Goal: Information Seeking & Learning: Learn about a topic

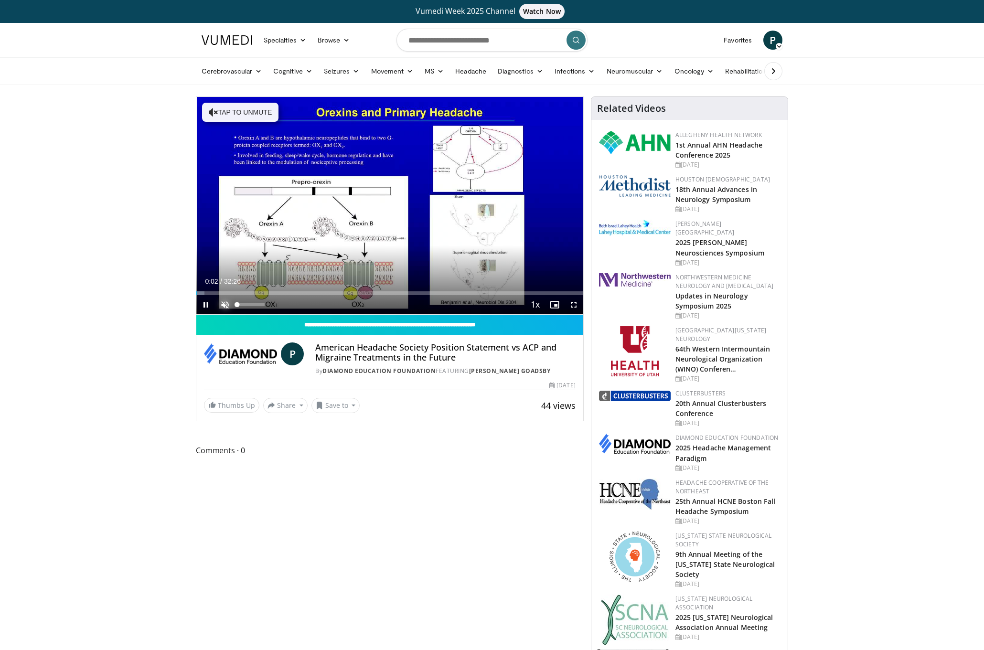
click at [223, 295] on span "Video Player" at bounding box center [224, 304] width 19 height 19
drag, startPoint x: 265, startPoint y: 304, endPoint x: 284, endPoint y: 306, distance: 19.2
click at [284, 306] on div "Current Time 0:11 / Duration 32:26 Pause Skip Backward Skip Forward Mute 100% L…" at bounding box center [389, 304] width 387 height 19
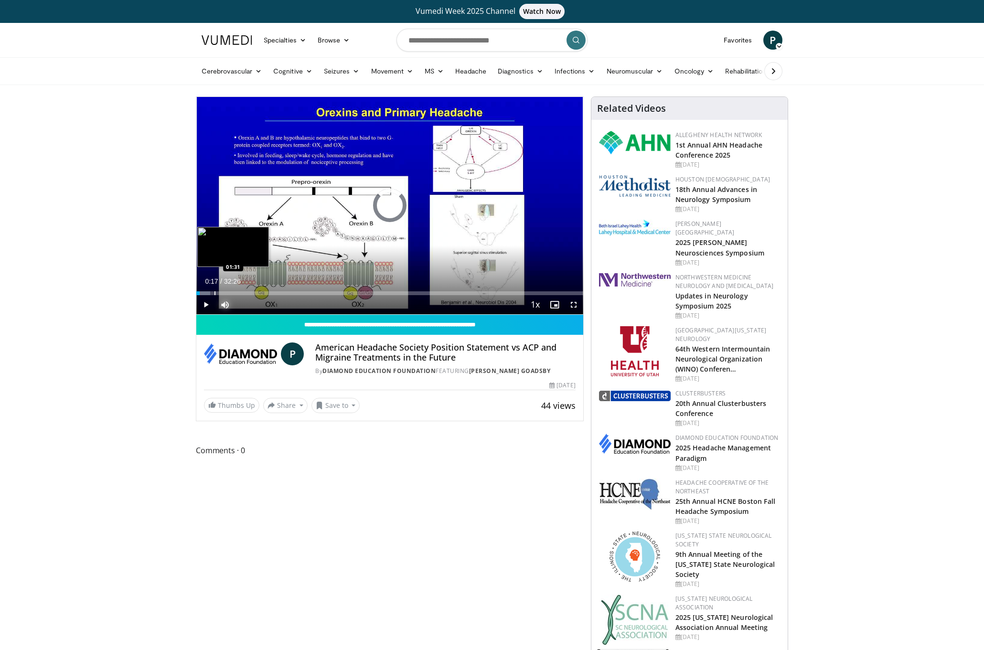
click at [215, 292] on div "Progress Bar" at bounding box center [215, 293] width 1 height 4
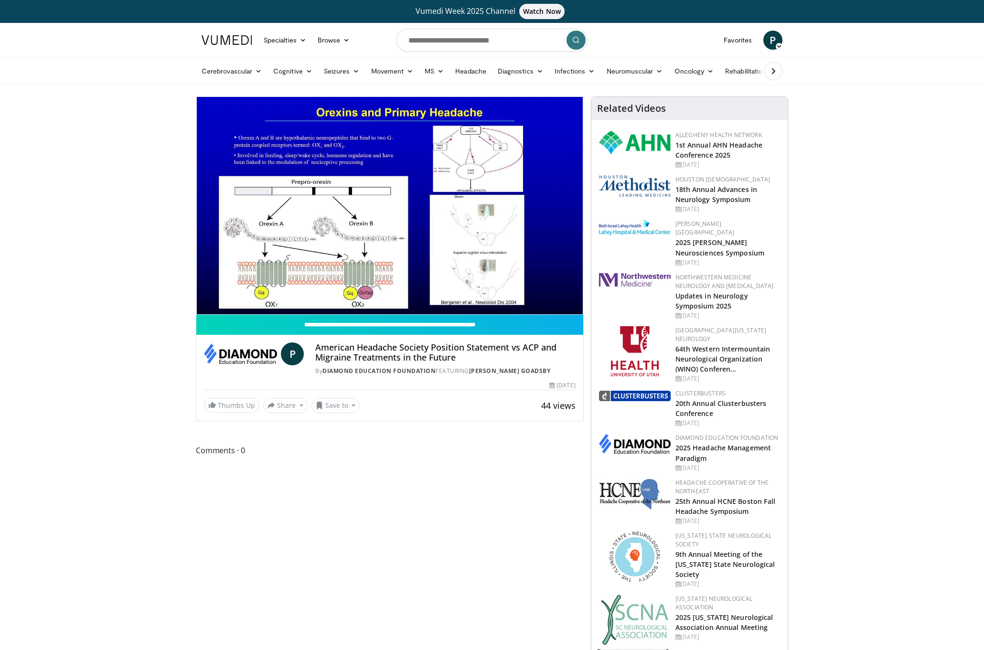
click at [247, 292] on div "10 seconds Tap to unmute" at bounding box center [389, 205] width 387 height 217
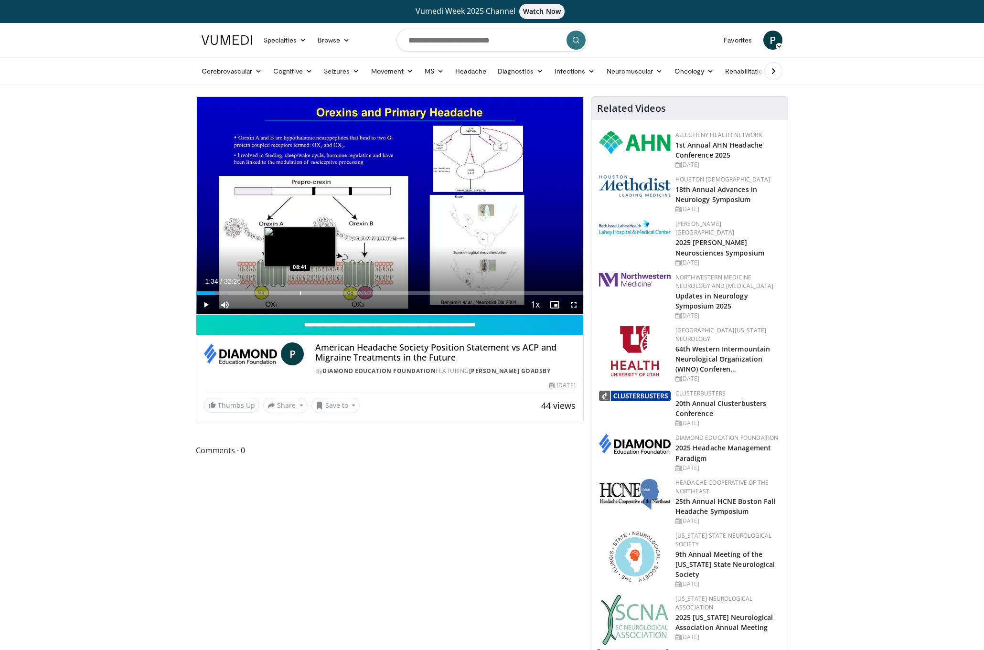
click at [300, 292] on div "Progress Bar" at bounding box center [300, 293] width 1 height 4
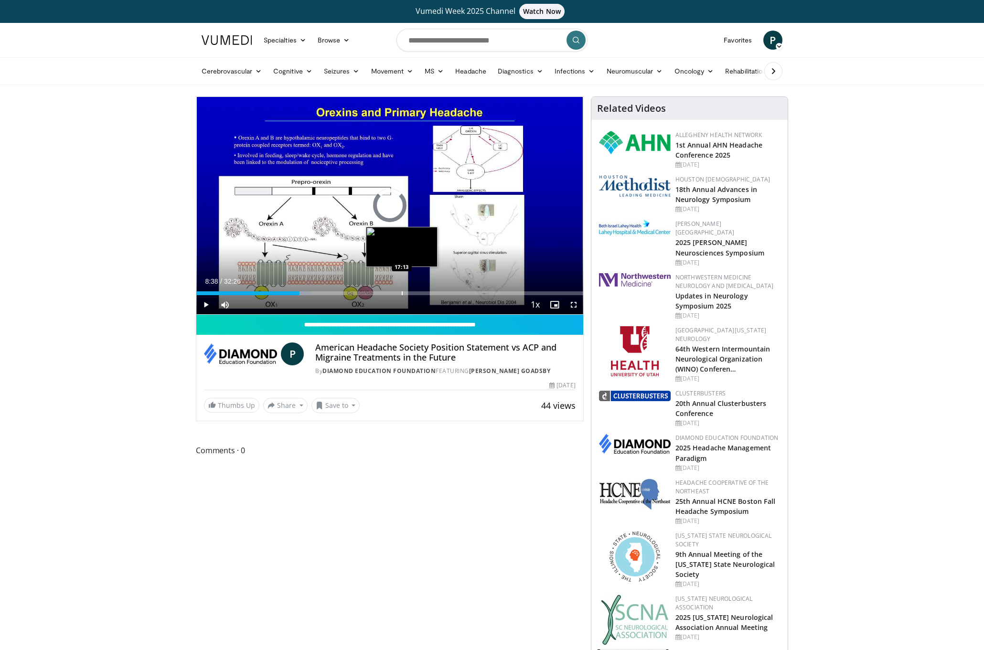
click at [402, 289] on div "Loaded : 29.80% 08:38 17:13" at bounding box center [389, 290] width 387 height 9
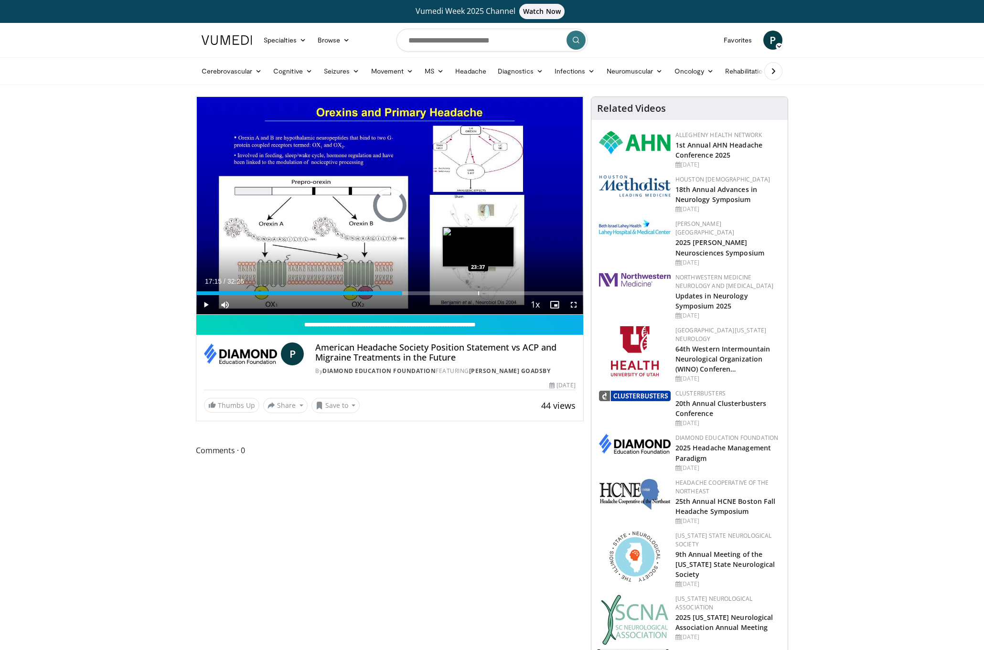
click at [478, 290] on div "Loaded : 0.00% 23:35 23:37" at bounding box center [389, 290] width 387 height 9
click at [537, 289] on div "Loaded : 0.00% 23:37 28:35" at bounding box center [389, 290] width 387 height 9
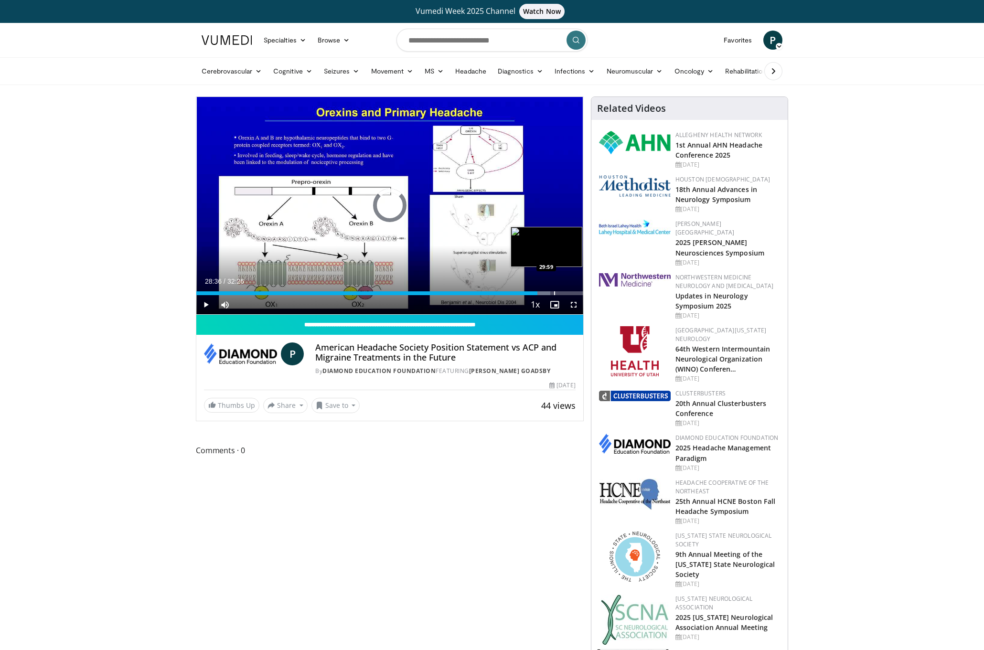
click at [554, 289] on div "Loaded : 91.47% 28:36 29:59" at bounding box center [389, 290] width 387 height 9
click at [564, 290] on div "Loaded : 95.58% 29:59 30:49" at bounding box center [389, 290] width 387 height 9
click at [573, 293] on div "Progress Bar" at bounding box center [573, 293] width 1 height 4
click at [456, 44] on input "Search topics, interventions" at bounding box center [492, 40] width 191 height 23
type input "**********"
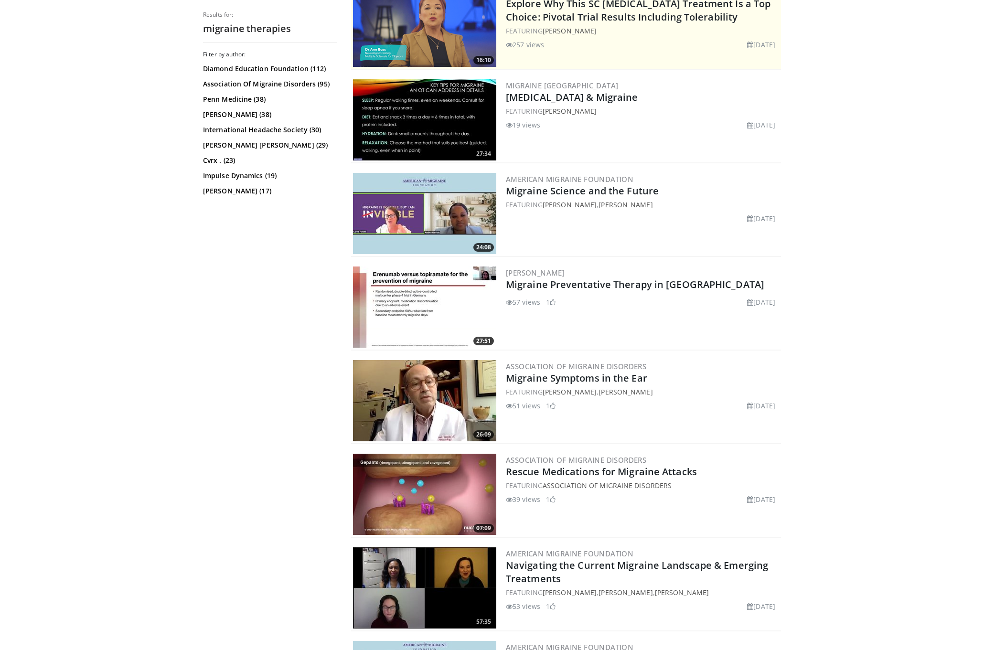
scroll to position [430, 0]
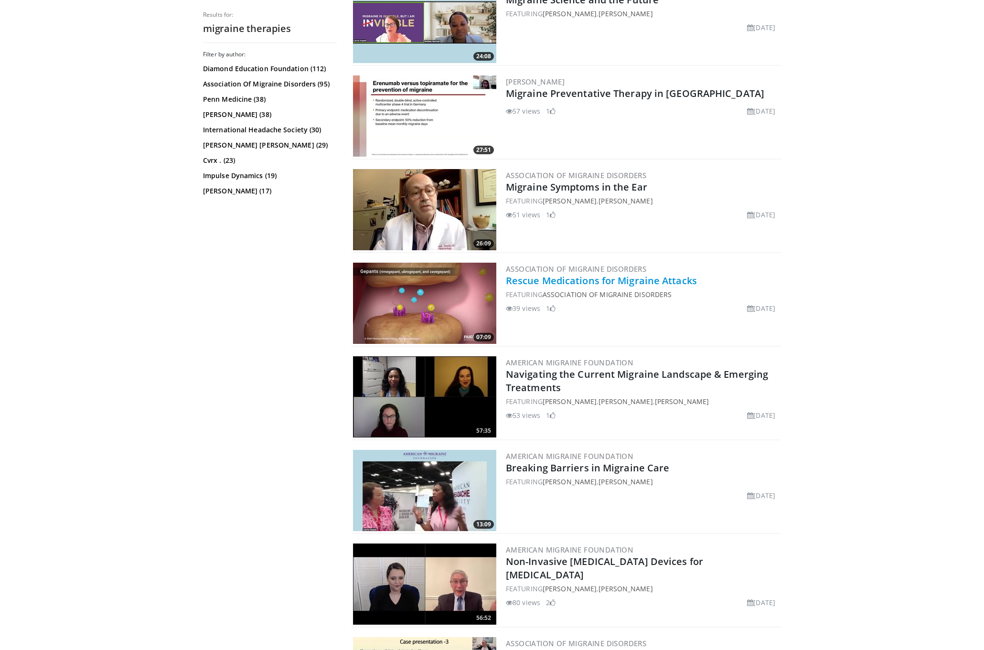
click at [581, 282] on link "Rescue Medications for Migraine Attacks" at bounding box center [601, 280] width 191 height 13
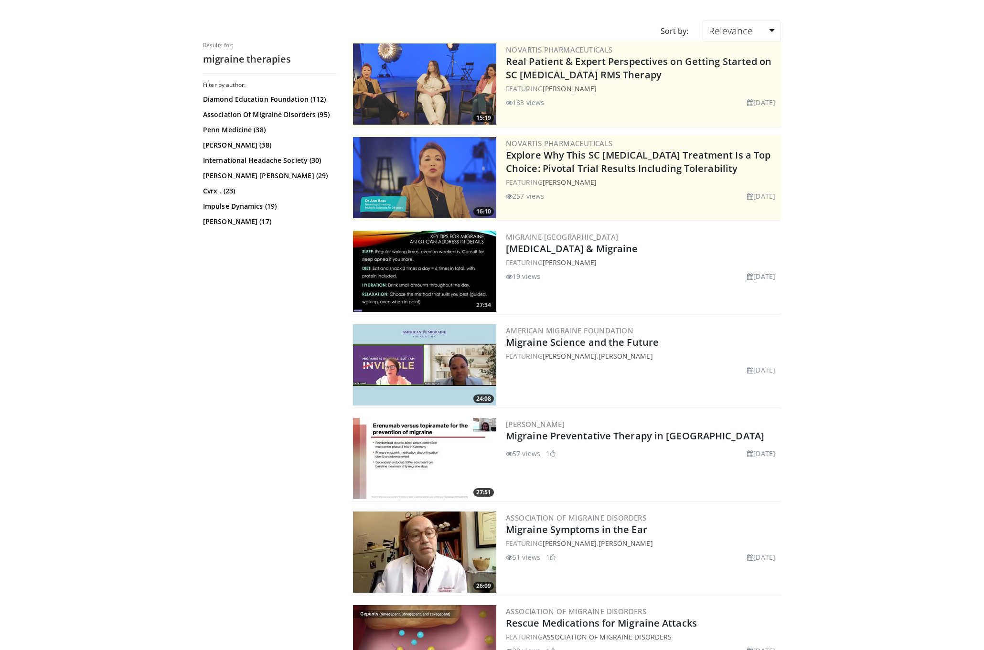
scroll to position [0, 0]
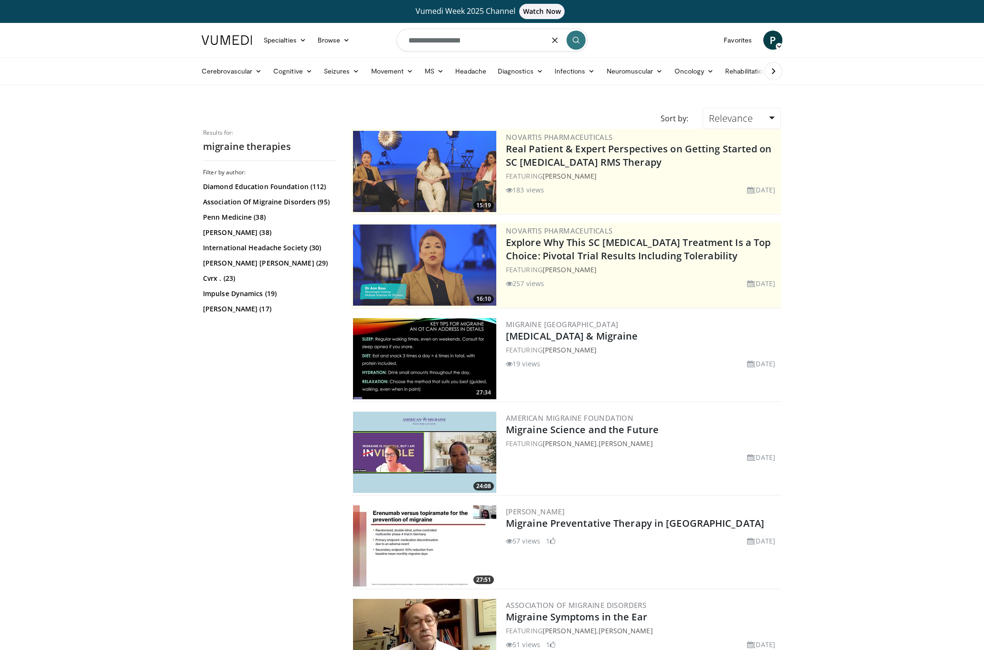
drag, startPoint x: 491, startPoint y: 45, endPoint x: 439, endPoint y: 46, distance: 52.6
click at [439, 46] on input "**********" at bounding box center [492, 40] width 191 height 23
type input "**********"
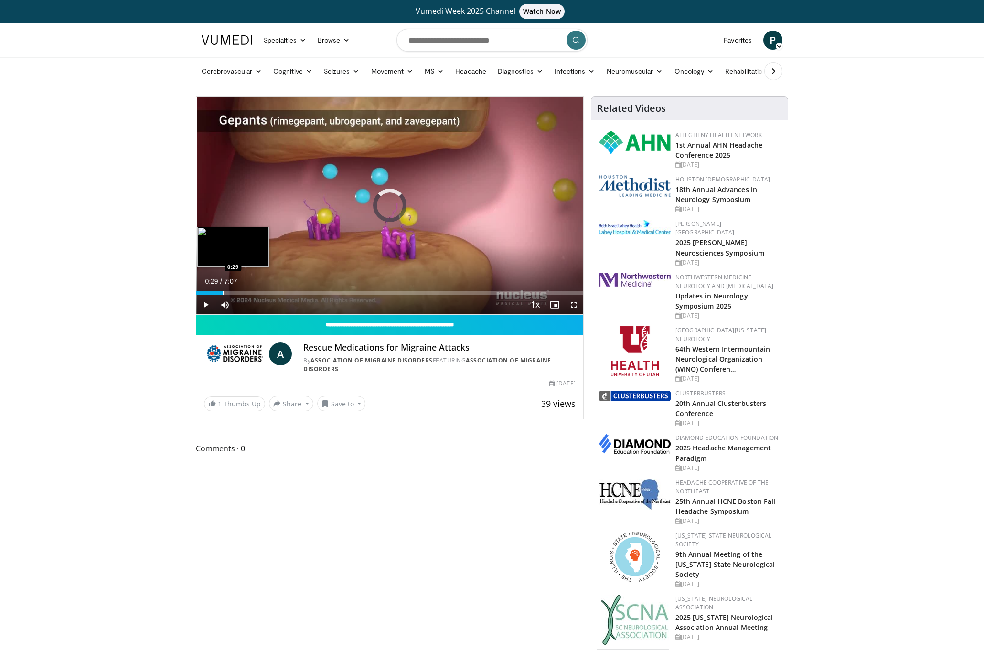
click at [223, 290] on div "Loaded : 7.01% 0:00 0:29" at bounding box center [389, 290] width 387 height 9
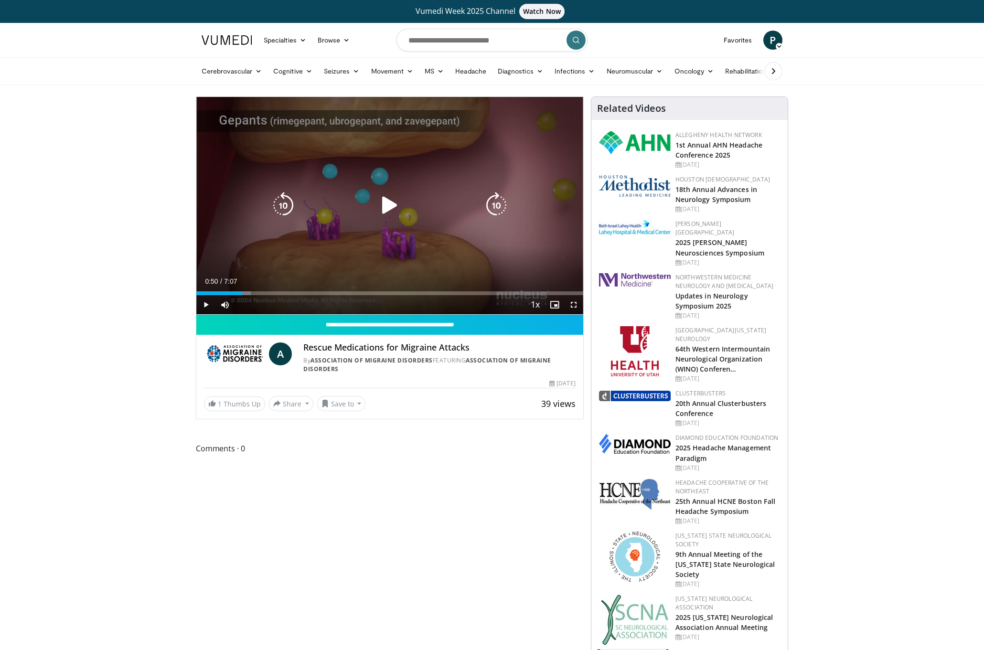
click at [242, 290] on div "Loaded : 14.02% 0:50 0:29" at bounding box center [389, 290] width 387 height 9
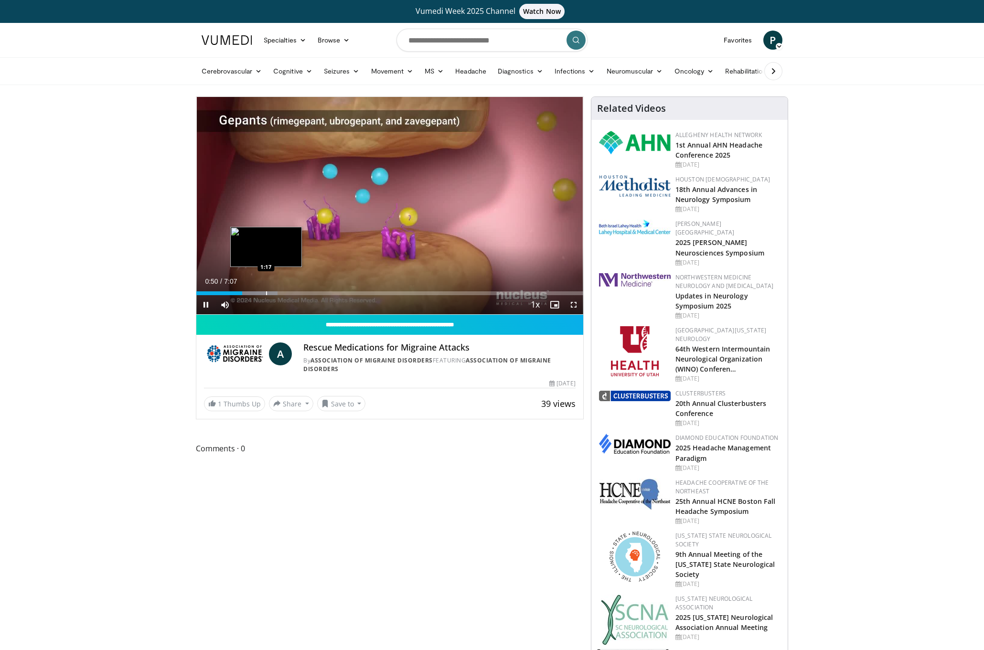
click at [266, 291] on div "Progress Bar" at bounding box center [266, 293] width 1 height 4
click at [301, 291] on div "Progress Bar" at bounding box center [301, 293] width 1 height 4
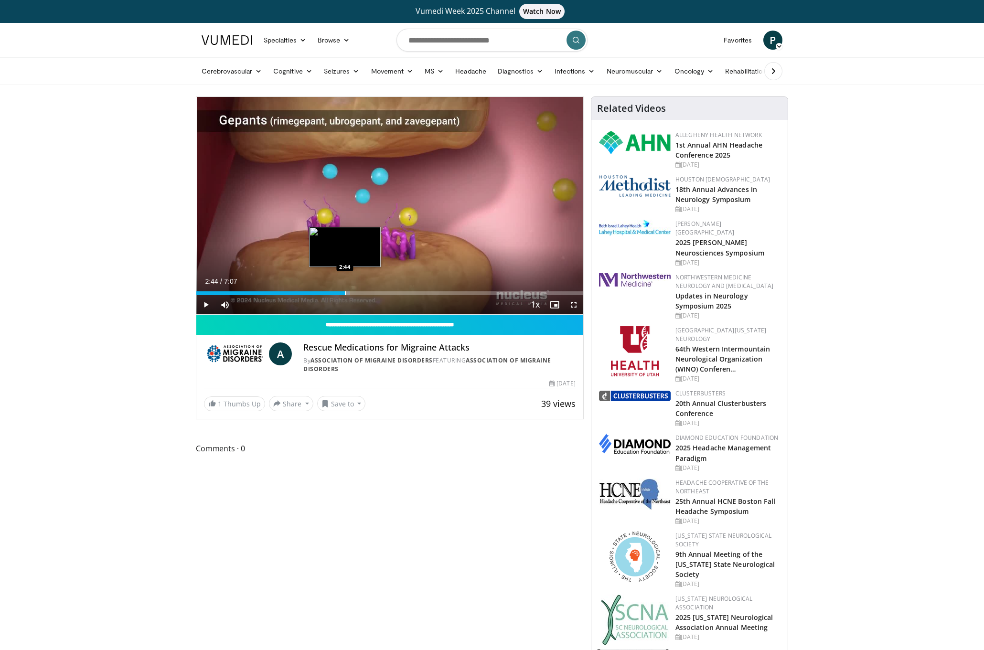
click at [345, 291] on div "Progress Bar" at bounding box center [345, 293] width 1 height 4
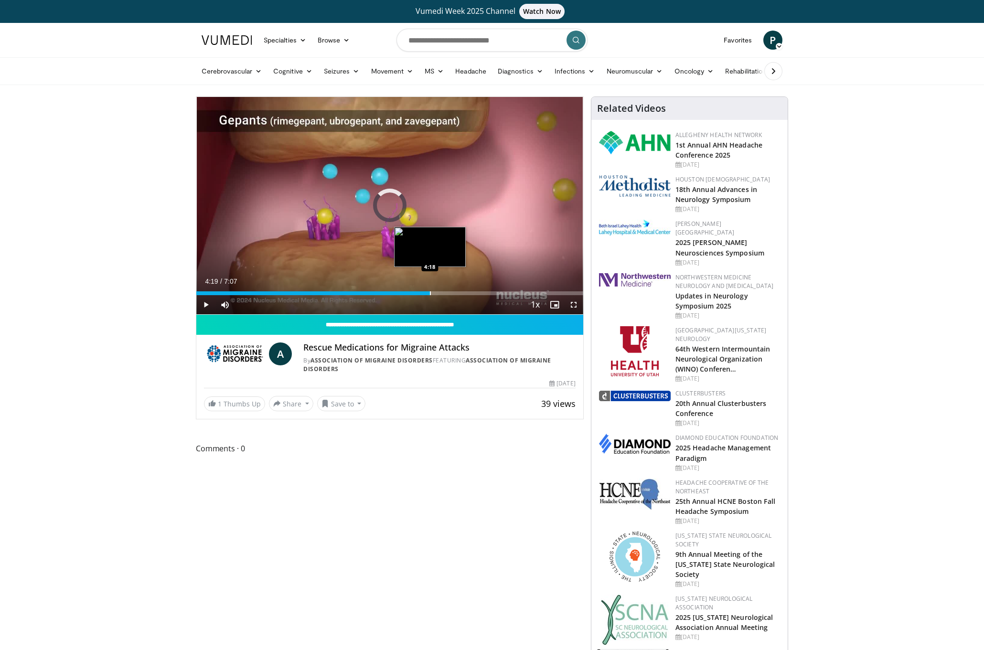
click at [431, 294] on div "Loaded : 41.98% 4:19 4:18" at bounding box center [389, 293] width 387 height 4
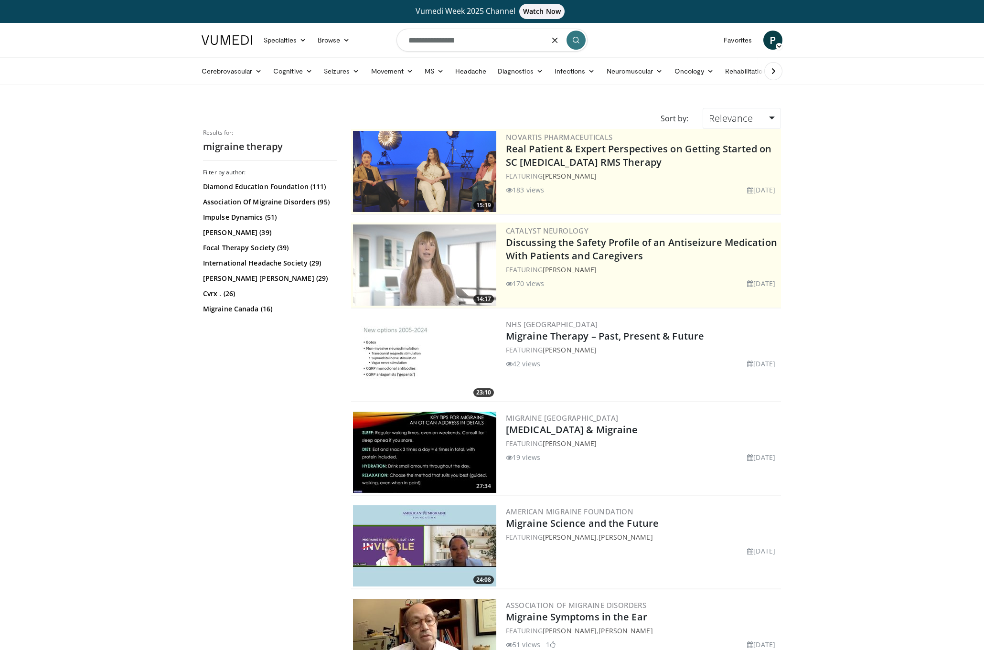
drag, startPoint x: 473, startPoint y: 41, endPoint x: 440, endPoint y: 41, distance: 33.4
click at [440, 41] on input "**********" at bounding box center [492, 40] width 191 height 23
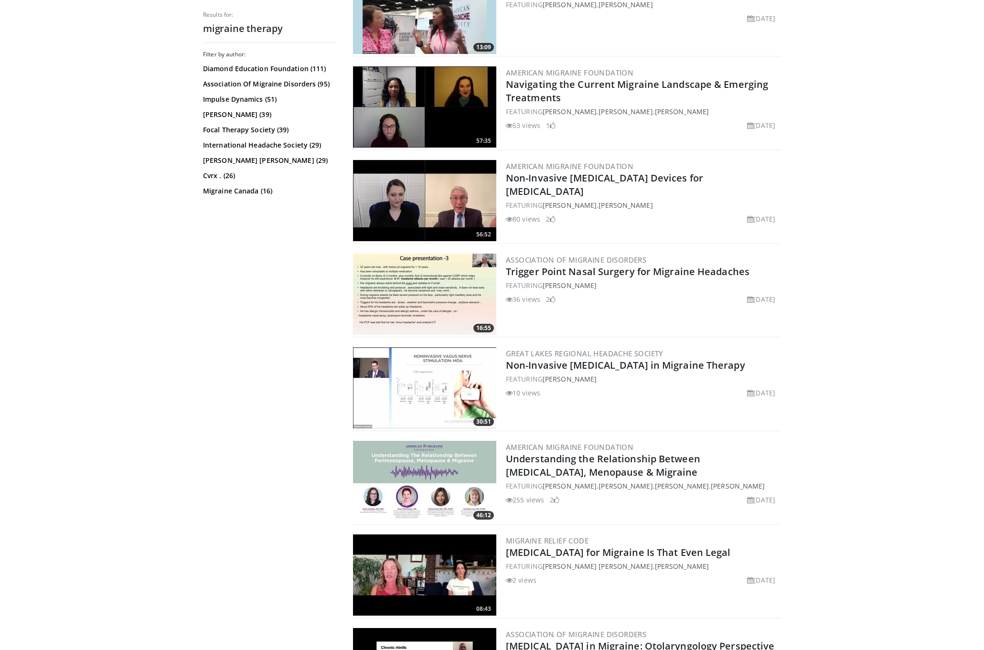
scroll to position [908, 0]
click at [435, 472] on img at bounding box center [424, 480] width 143 height 81
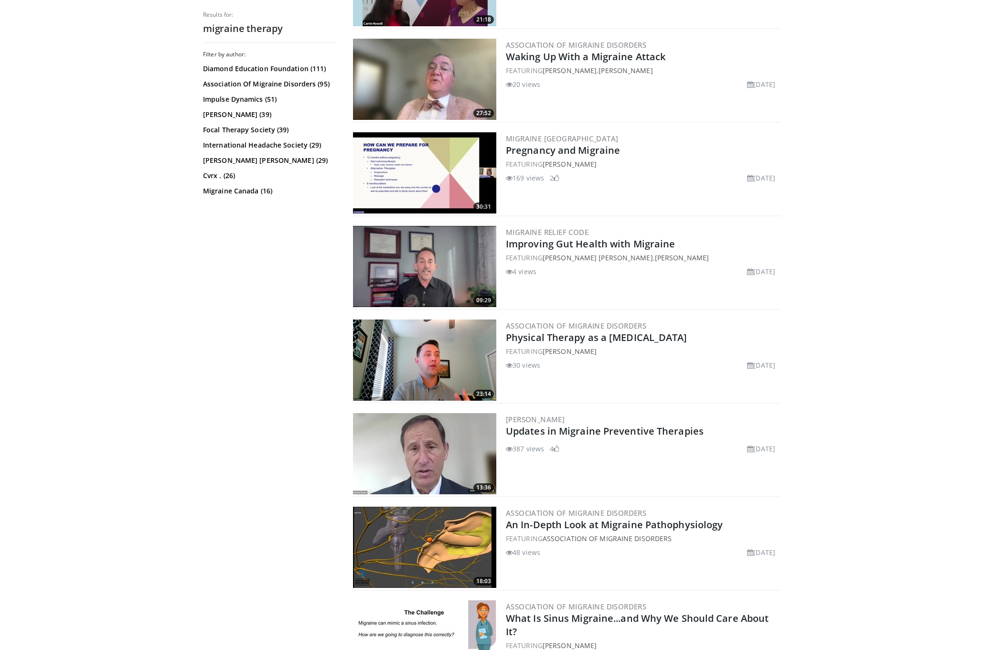
scroll to position [1863, 0]
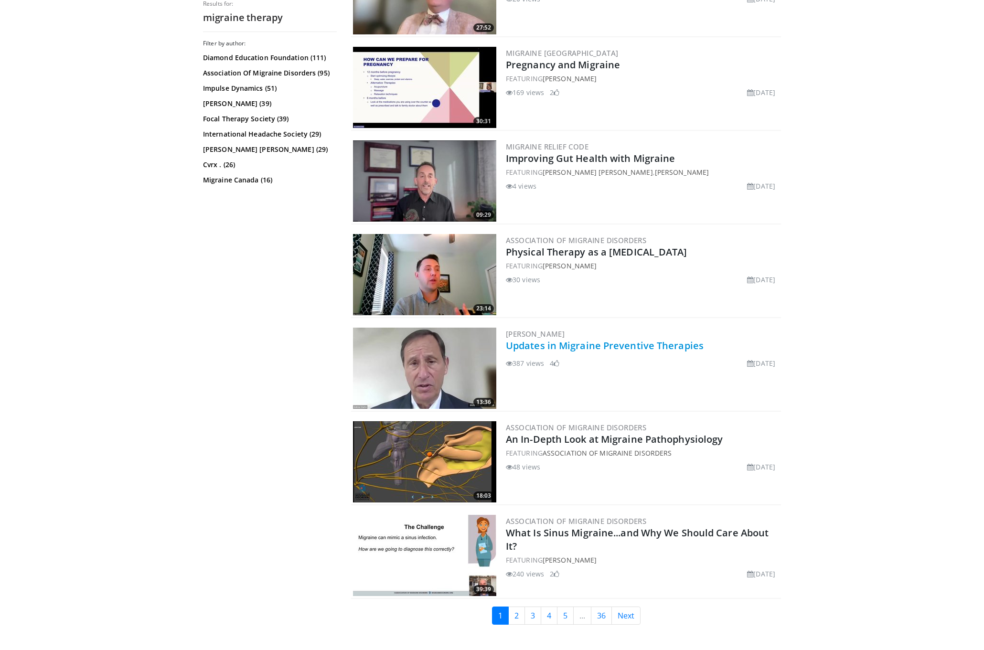
click at [602, 349] on link "Updates in Migraine Preventive Therapies" at bounding box center [605, 345] width 198 height 13
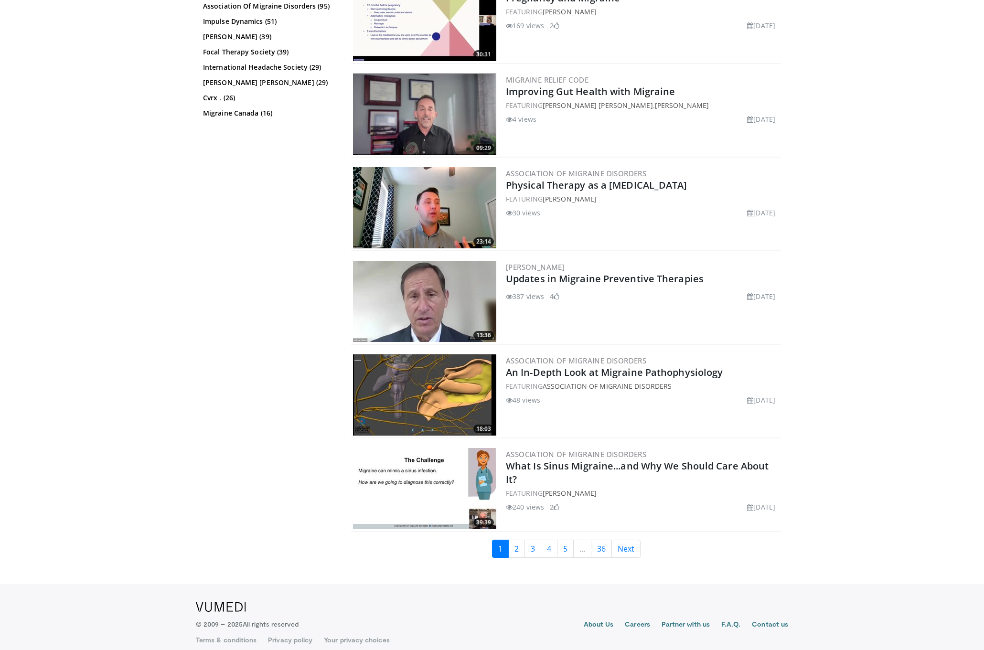
scroll to position [1940, 0]
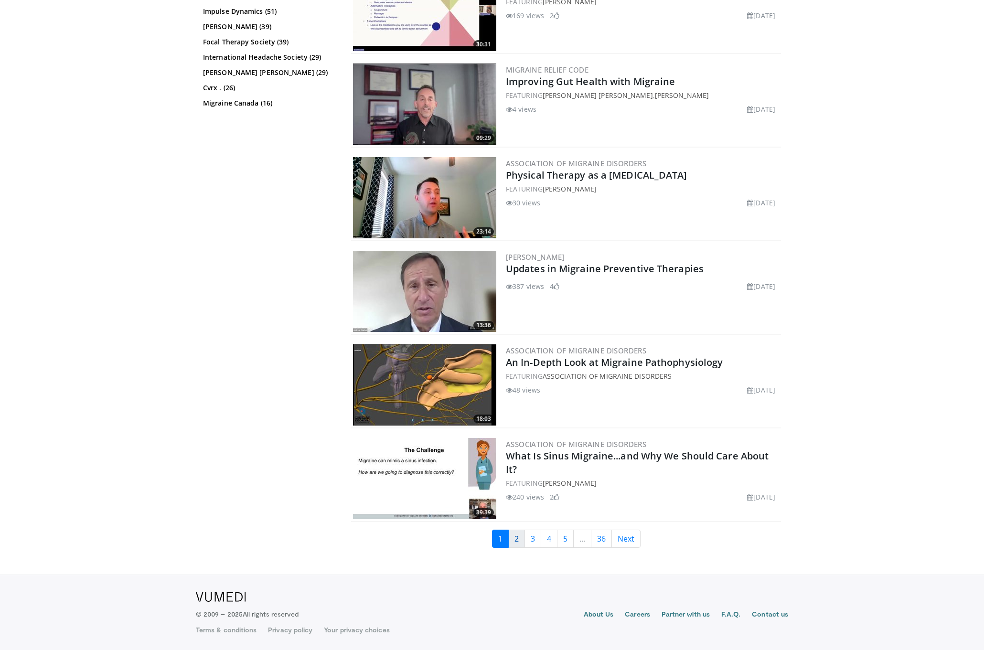
click at [516, 537] on link "2" at bounding box center [516, 539] width 17 height 18
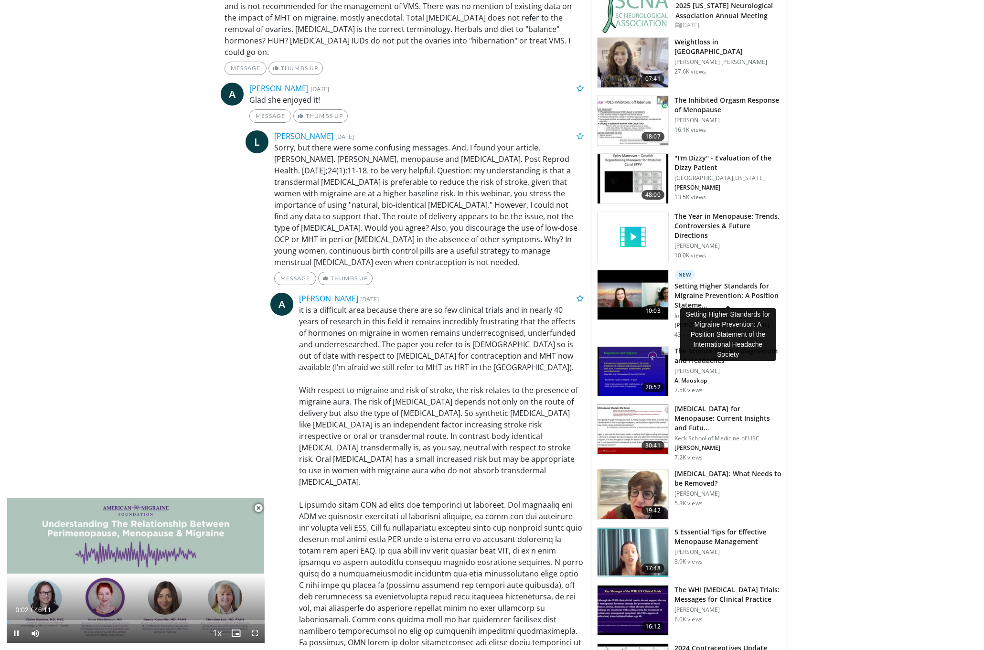
scroll to position [621, 0]
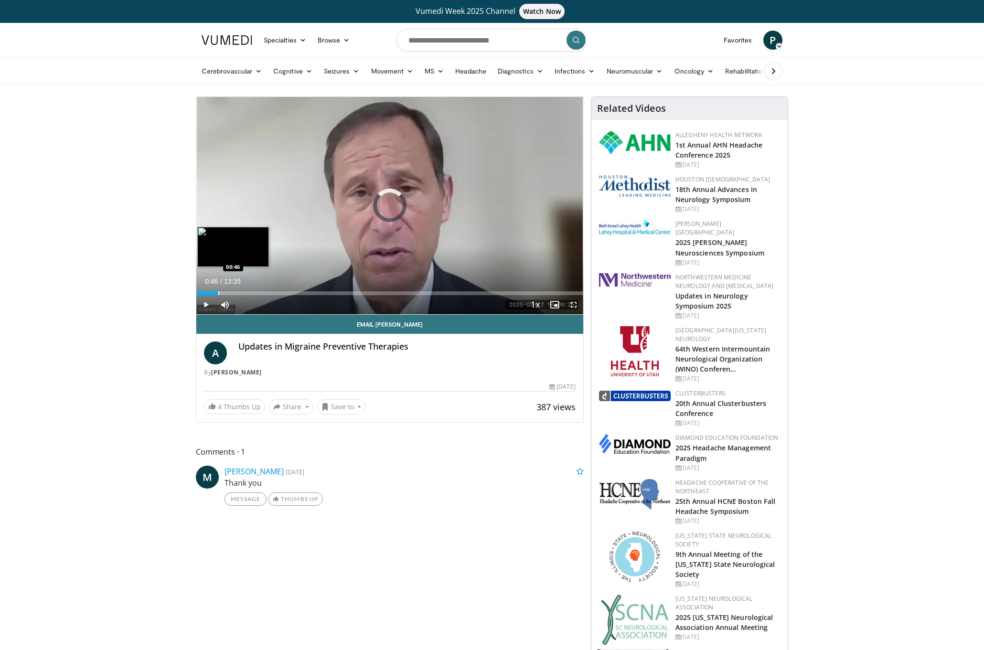
click at [218, 290] on div "Loaded : 4.86% 00:46 00:46" at bounding box center [389, 290] width 387 height 9
click at [283, 292] on div "Progress Bar" at bounding box center [283, 293] width 1 height 4
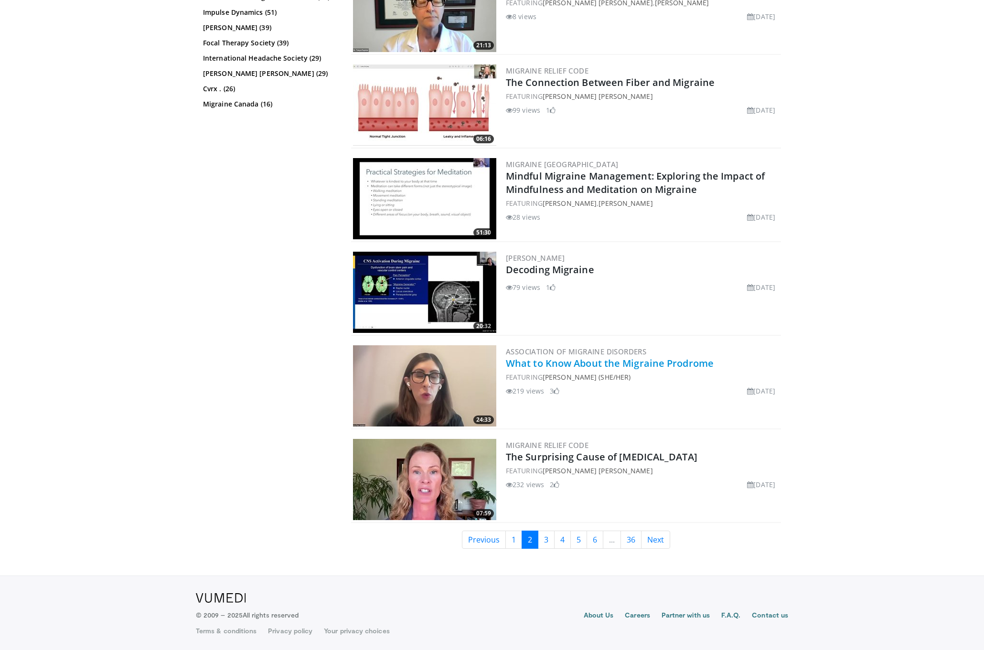
scroll to position [2034, 0]
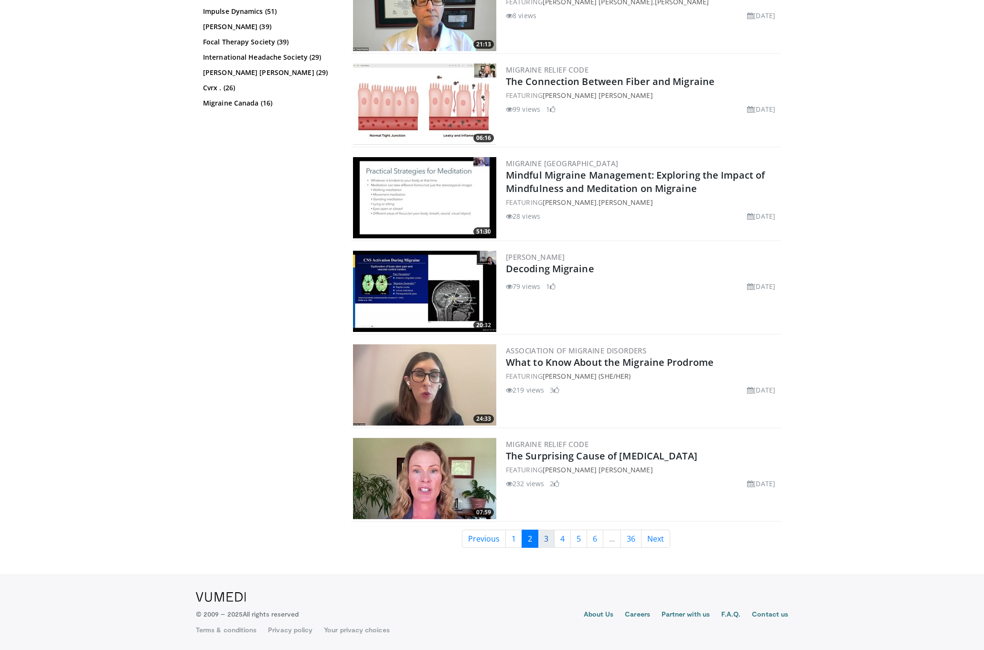
click at [545, 539] on link "3" at bounding box center [546, 539] width 17 height 18
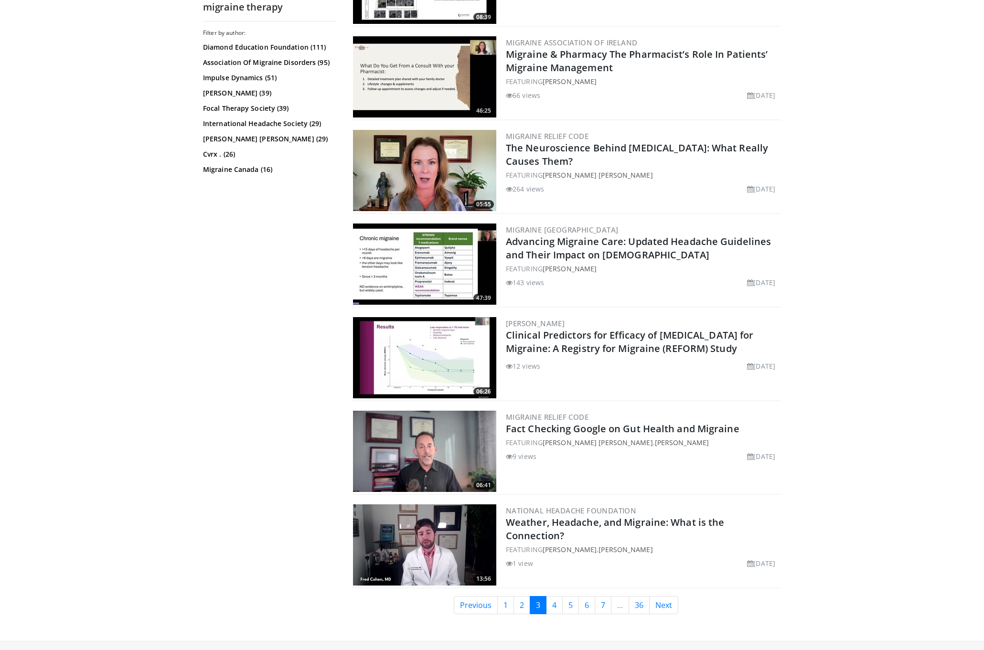
scroll to position [2127, 0]
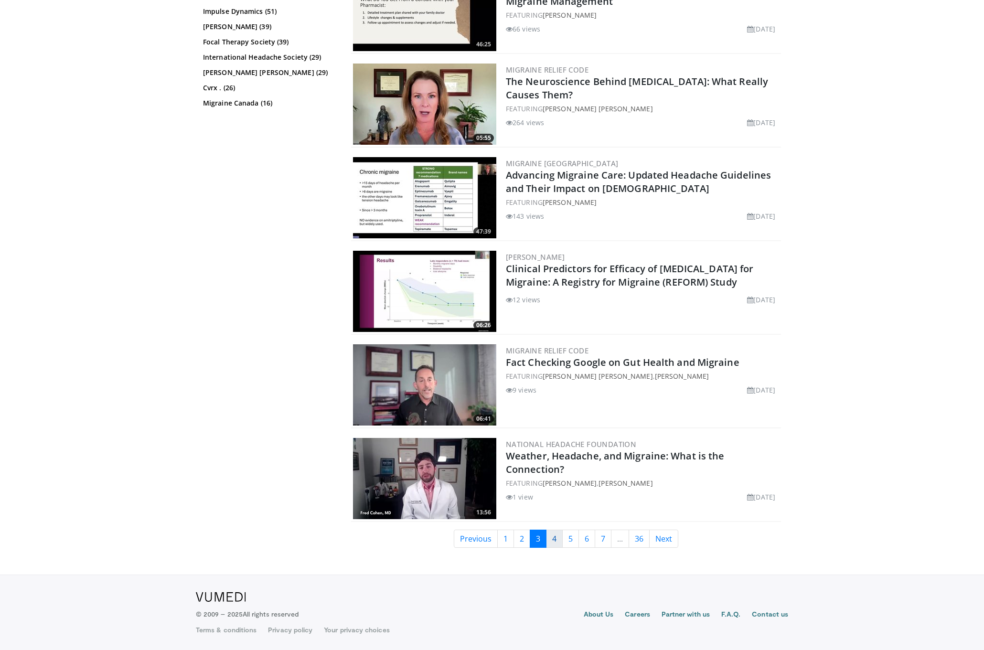
click at [557, 537] on link "4" at bounding box center [554, 539] width 17 height 18
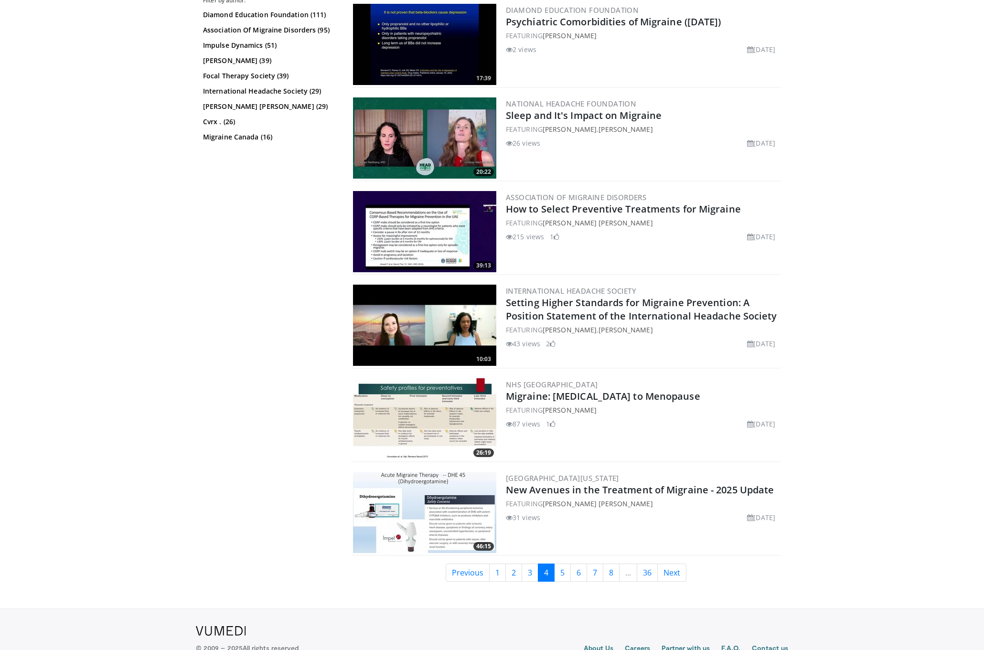
scroll to position [2127, 0]
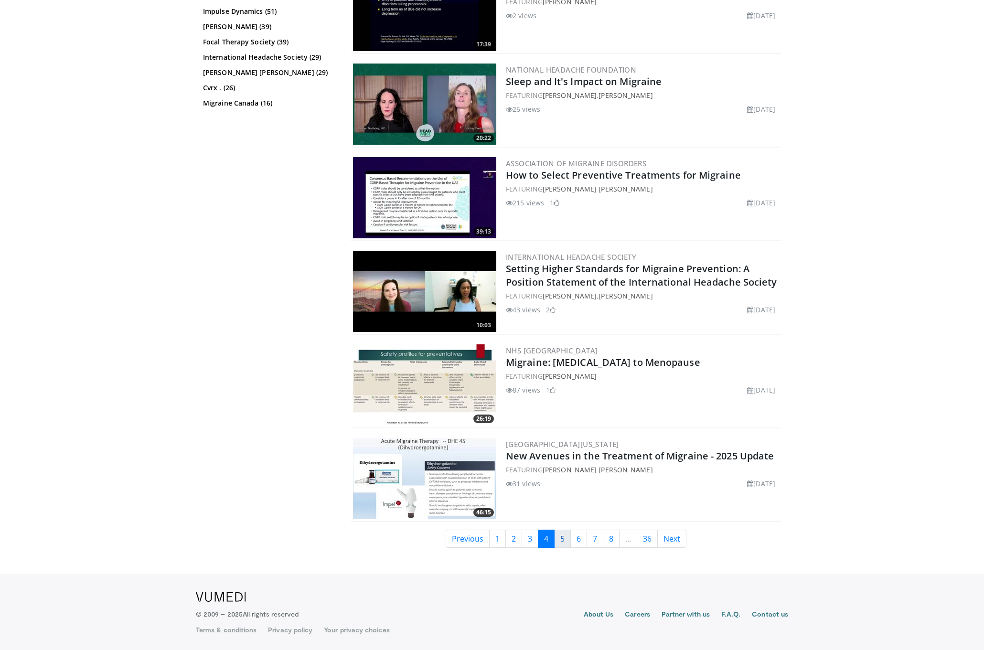
click at [566, 541] on link "5" at bounding box center [562, 539] width 17 height 18
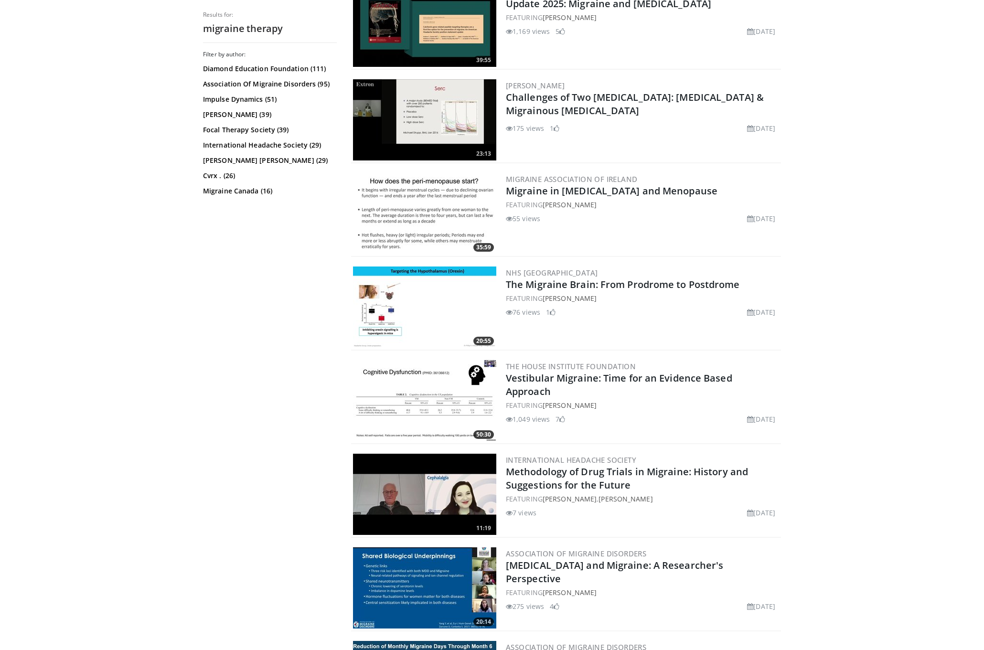
scroll to position [1911, 0]
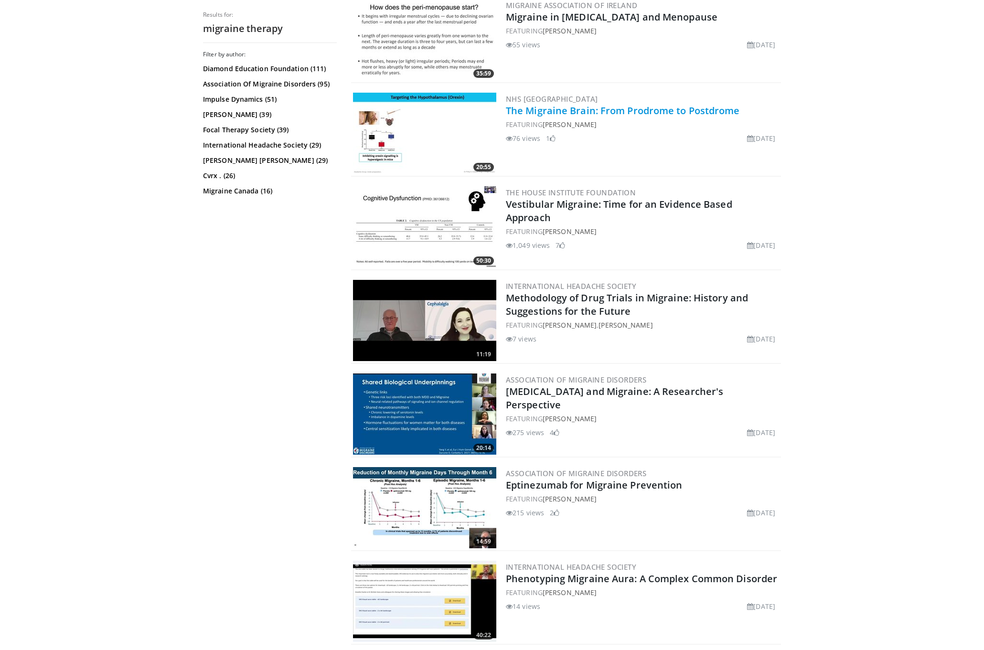
click at [584, 109] on link "The Migraine Brain: From Prodrome to Postdrome" at bounding box center [623, 110] width 234 height 13
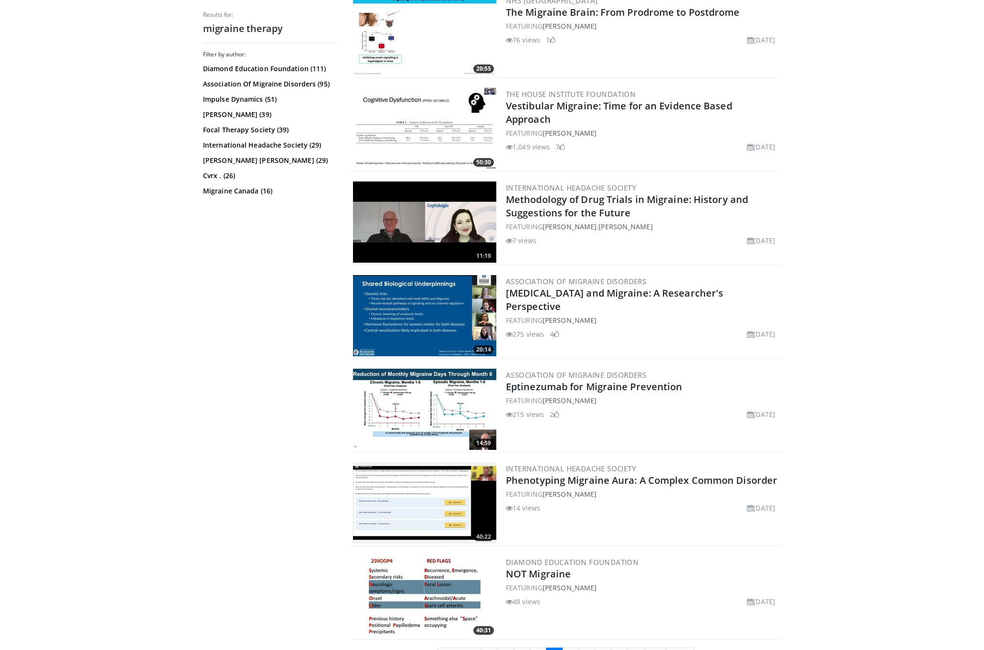
scroll to position [2127, 0]
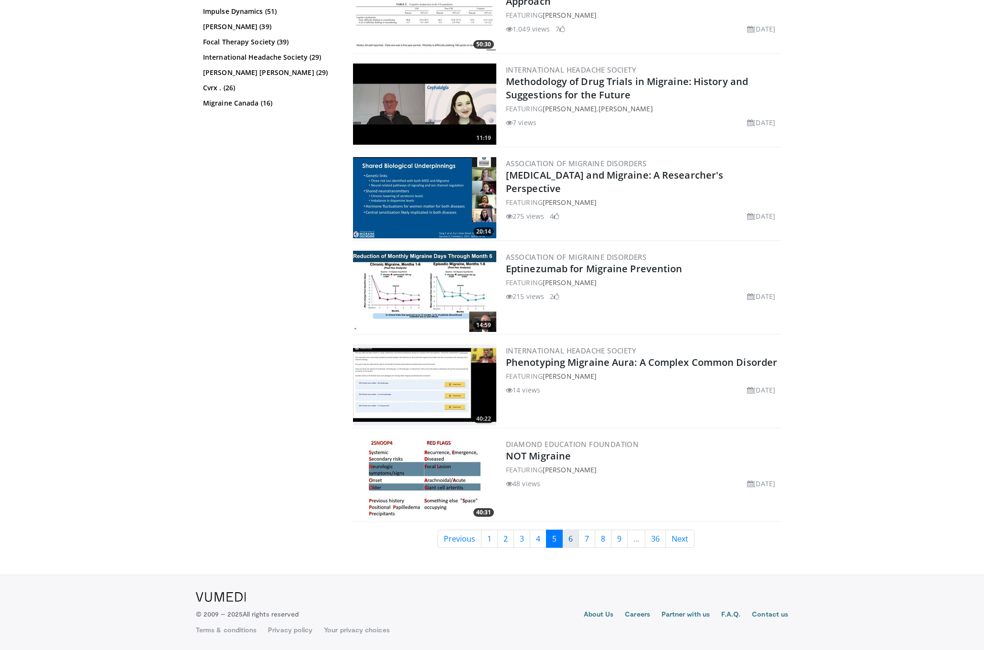
click at [571, 541] on link "6" at bounding box center [570, 539] width 17 height 18
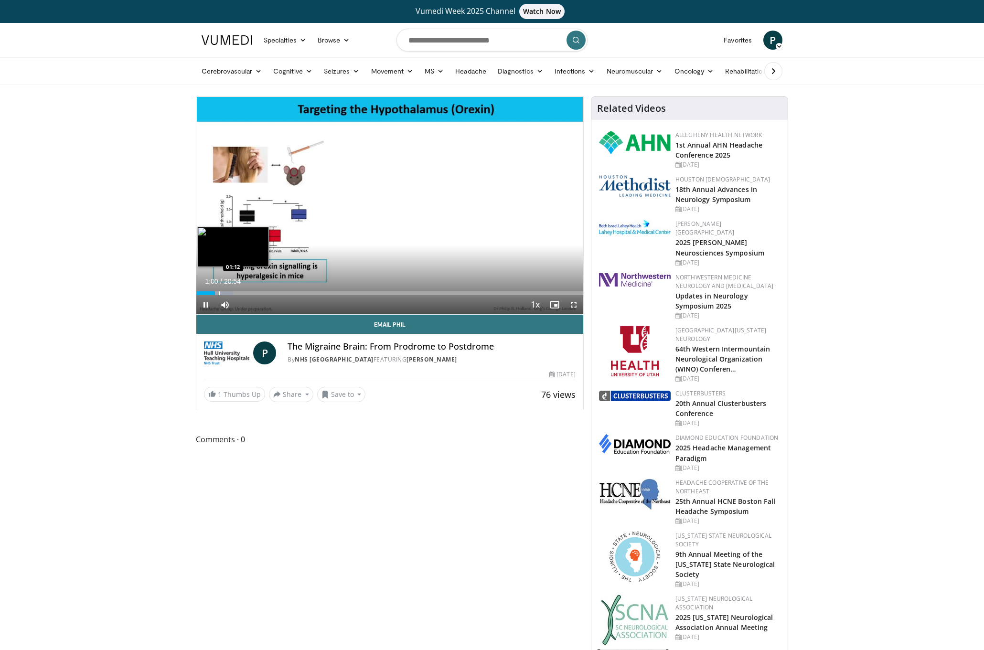
click at [219, 292] on div "Progress Bar" at bounding box center [219, 293] width 1 height 4
click at [225, 290] on div "Loaded : 11.07% 01:15 01:31" at bounding box center [389, 290] width 387 height 9
click at [234, 290] on div "Loaded : 12.65% 02:02 02:02" at bounding box center [389, 290] width 387 height 9
click at [247, 292] on div "Progress Bar" at bounding box center [247, 293] width 1 height 4
click at [240, 291] on div "Progress Bar" at bounding box center [240, 293] width 1 height 4
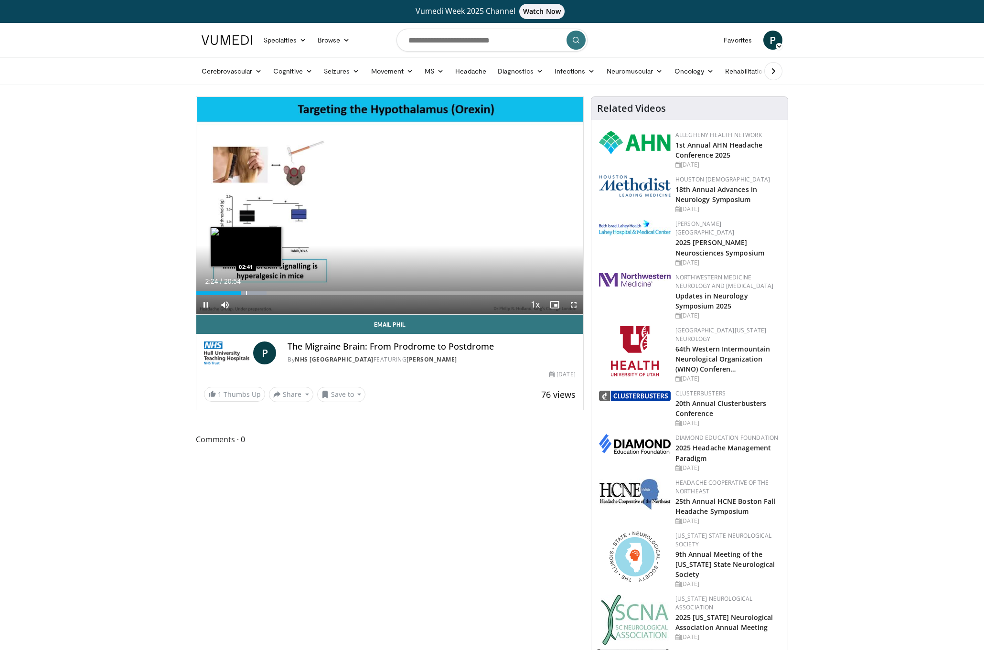
click at [246, 291] on div "Progress Bar" at bounding box center [246, 293] width 1 height 4
click at [252, 291] on div "Progress Bar" at bounding box center [251, 293] width 1 height 4
click at [264, 291] on div "Progress Bar" at bounding box center [264, 293] width 1 height 4
click at [271, 291] on div "Progress Bar" at bounding box center [271, 293] width 1 height 4
click at [282, 291] on div "Progress Bar" at bounding box center [282, 293] width 1 height 4
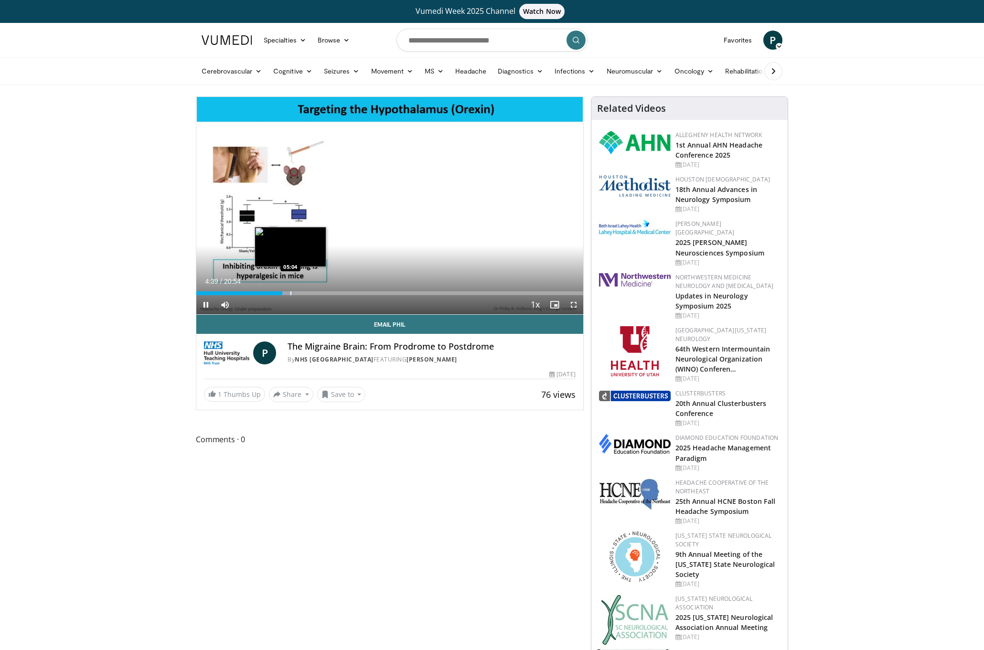
click at [290, 291] on div "Progress Bar" at bounding box center [290, 293] width 1 height 4
click at [302, 291] on div "Progress Bar" at bounding box center [302, 293] width 1 height 4
click at [319, 291] on div "Progress Bar" at bounding box center [319, 293] width 1 height 4
click at [341, 291] on div "Progress Bar" at bounding box center [340, 293] width 1 height 4
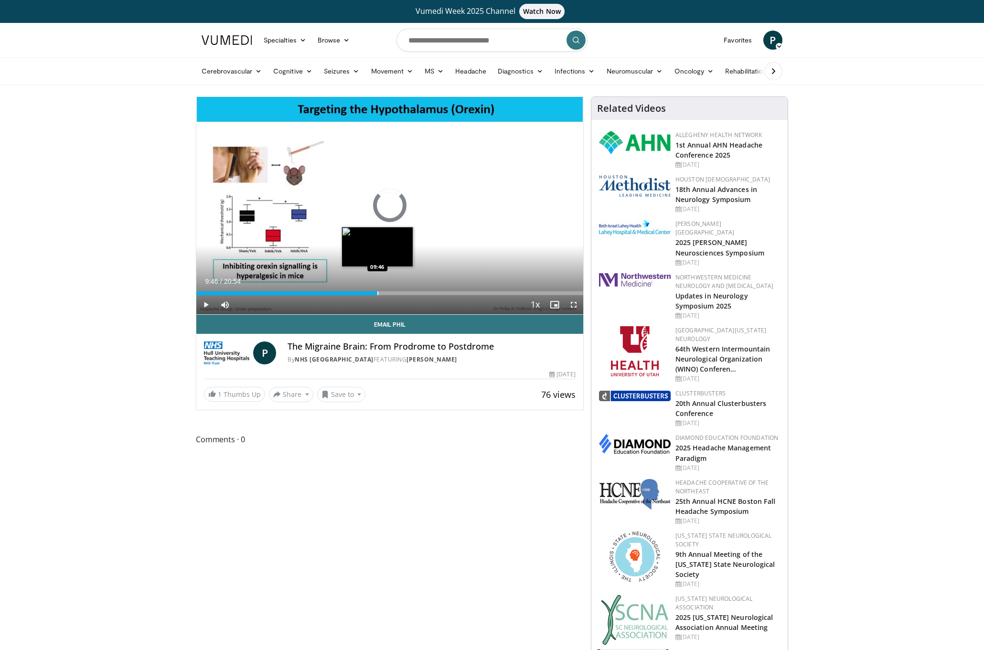
click at [377, 290] on div "Loaded : 39.07% 09:46 09:46" at bounding box center [389, 290] width 387 height 9
click at [411, 290] on div "Loaded : 0.00% 11:36 11:35" at bounding box center [389, 290] width 387 height 9
click at [429, 290] on div "Loaded : 60.61% 11:39 12:33" at bounding box center [389, 290] width 387 height 9
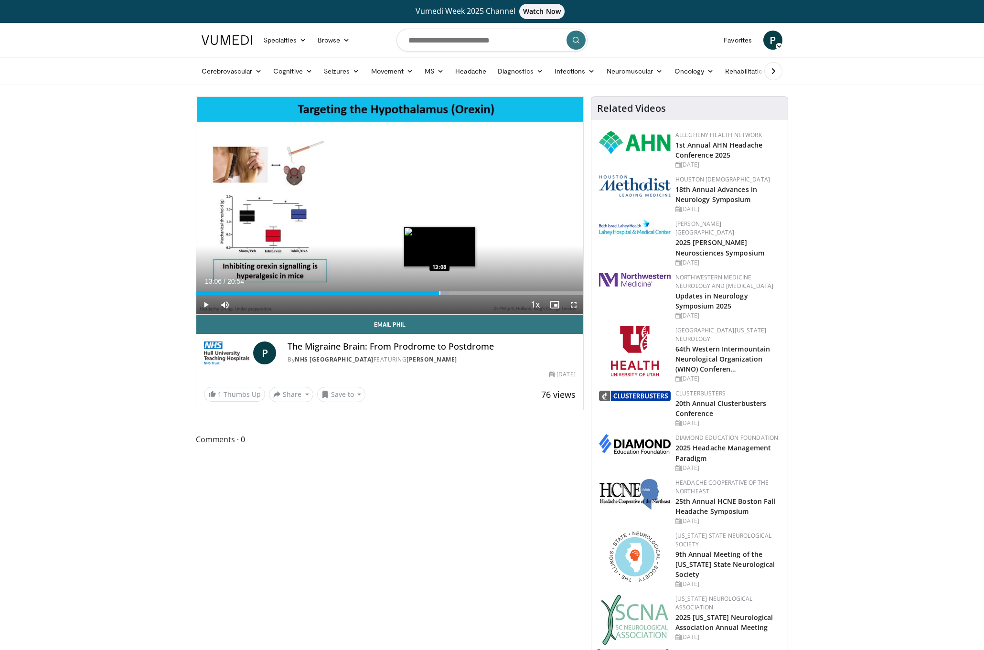
click at [440, 293] on div "Loaded : 65.39% 13:06 13:08" at bounding box center [389, 293] width 387 height 4
click at [447, 293] on div "Progress Bar" at bounding box center [447, 293] width 1 height 4
click at [481, 291] on div "Progress Bar" at bounding box center [481, 293] width 1 height 4
click at [490, 290] on div "Loaded : 77.35% 15:23 15:50" at bounding box center [389, 290] width 387 height 9
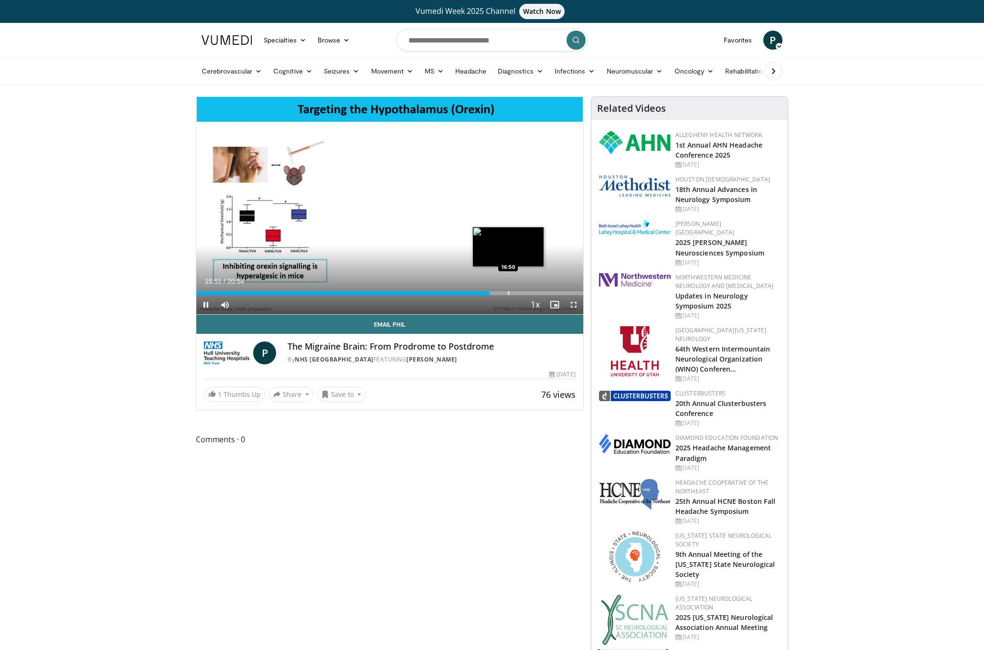
click at [509, 290] on div "Loaded : 79.74% 15:51 16:50" at bounding box center [389, 290] width 387 height 9
click at [523, 292] on div "Progress Bar" at bounding box center [523, 293] width 1 height 4
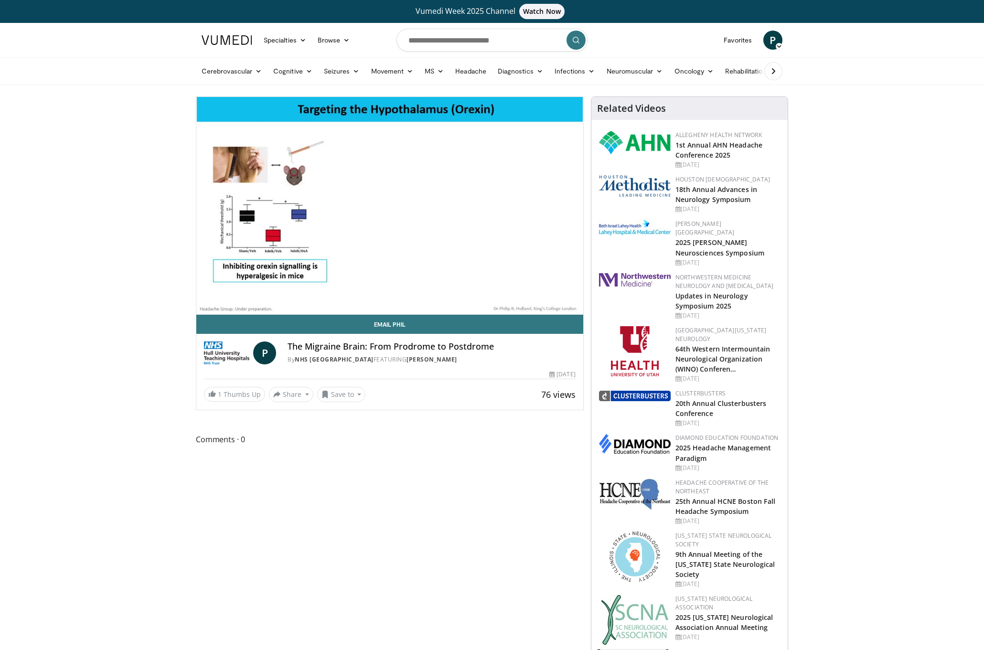
click at [534, 290] on video-js "**********" at bounding box center [389, 206] width 387 height 218
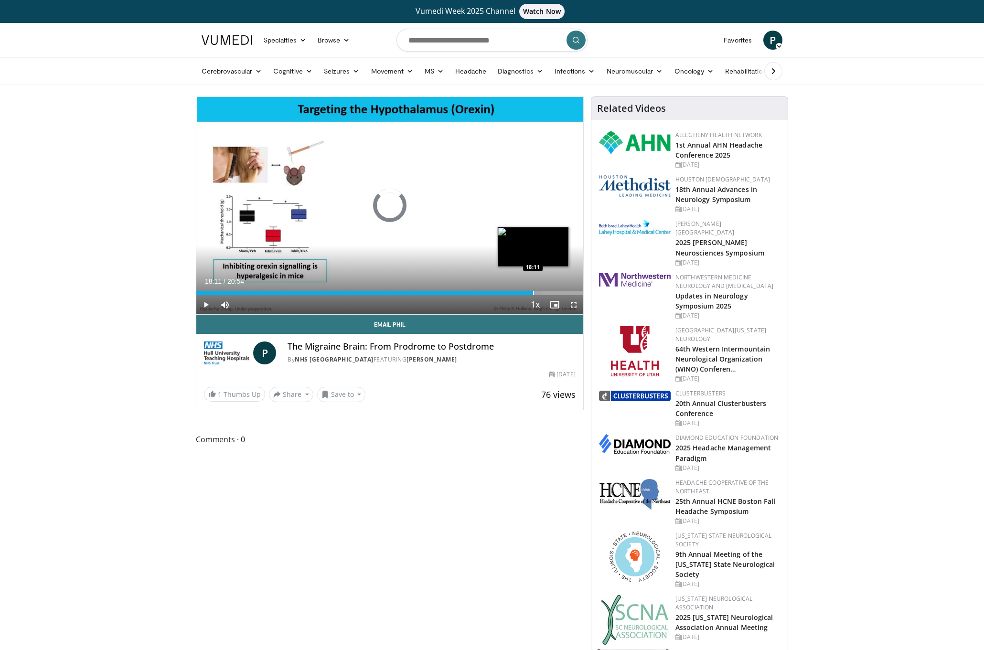
click at [533, 293] on div "Progress Bar" at bounding box center [533, 293] width 1 height 4
click at [548, 291] on div "Progress Bar" at bounding box center [539, 293] width 30 height 4
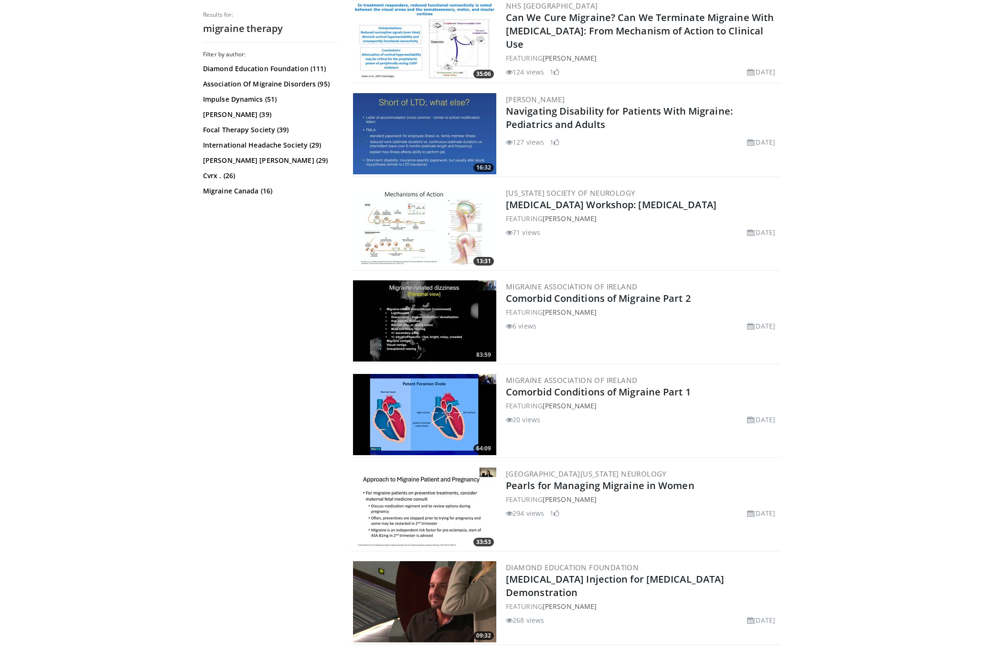
scroll to position [2134, 0]
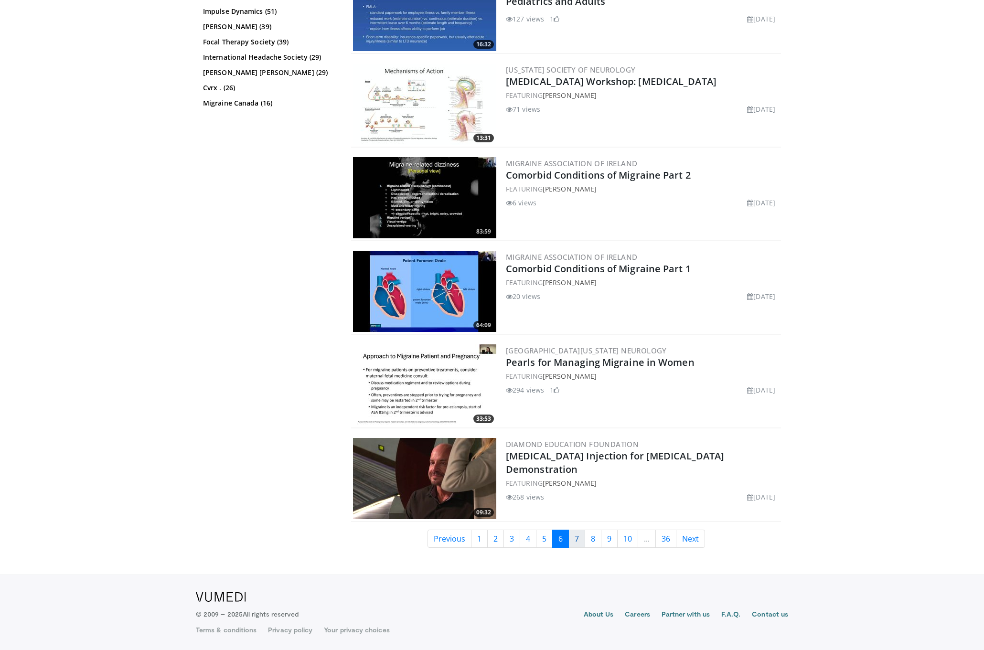
click at [580, 540] on link "7" at bounding box center [577, 539] width 17 height 18
